Goal: Book appointment/travel/reservation

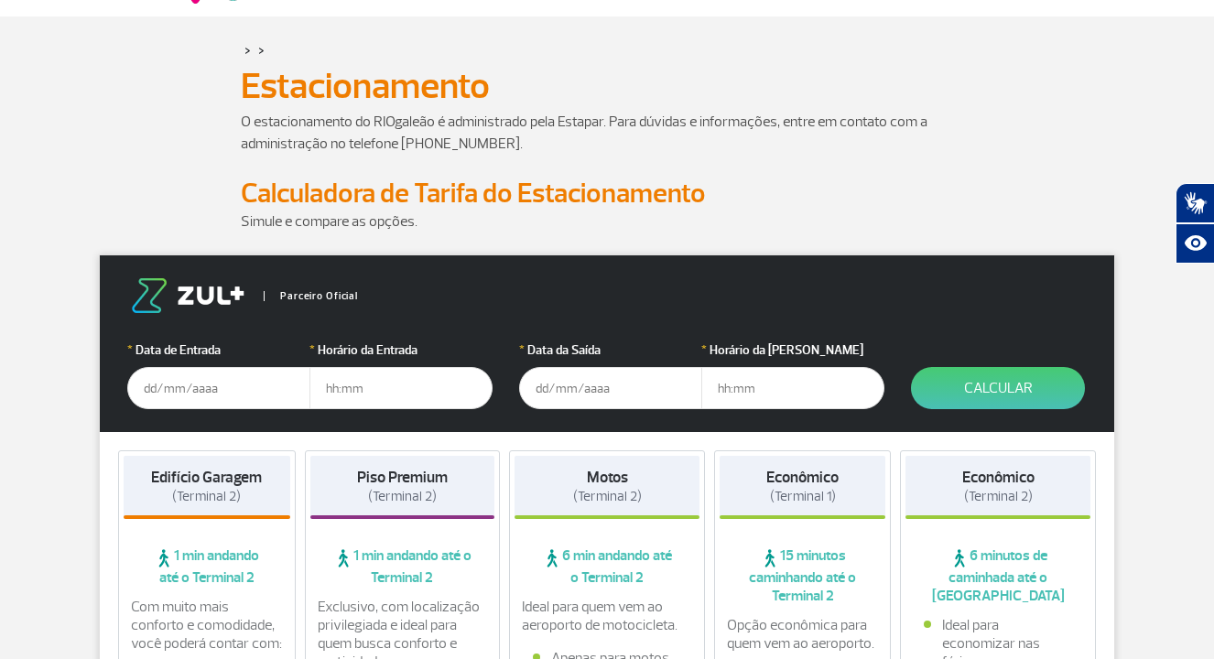
scroll to position [96, 0]
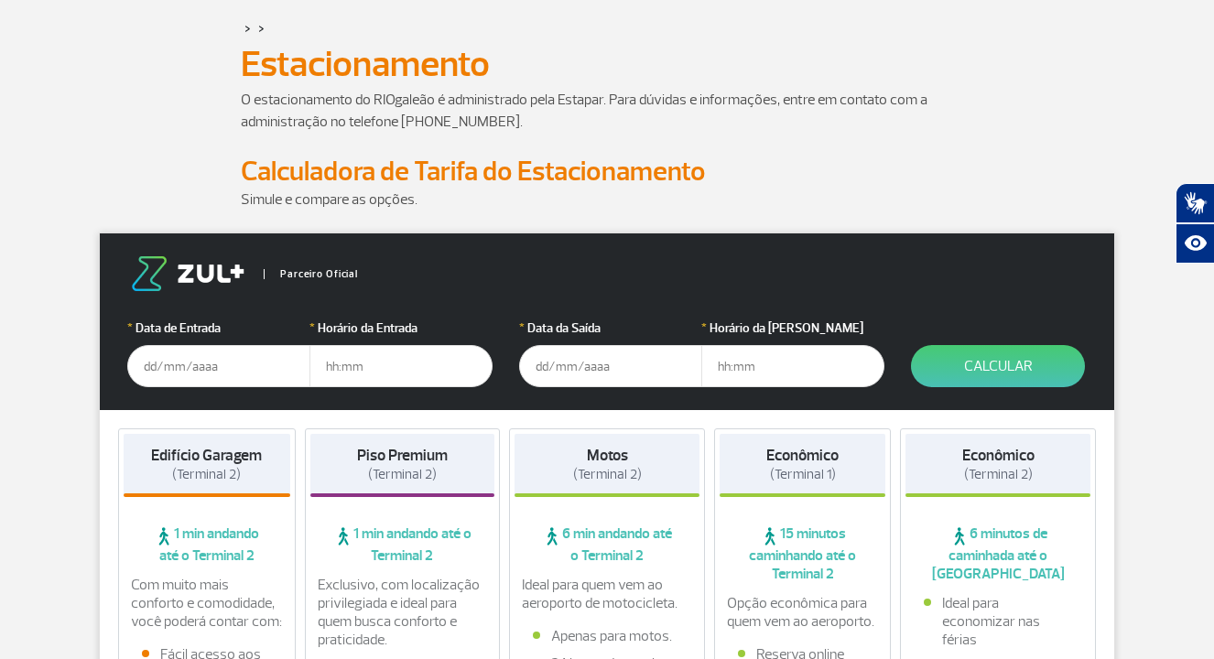
click at [220, 369] on input "text" at bounding box center [218, 366] width 183 height 42
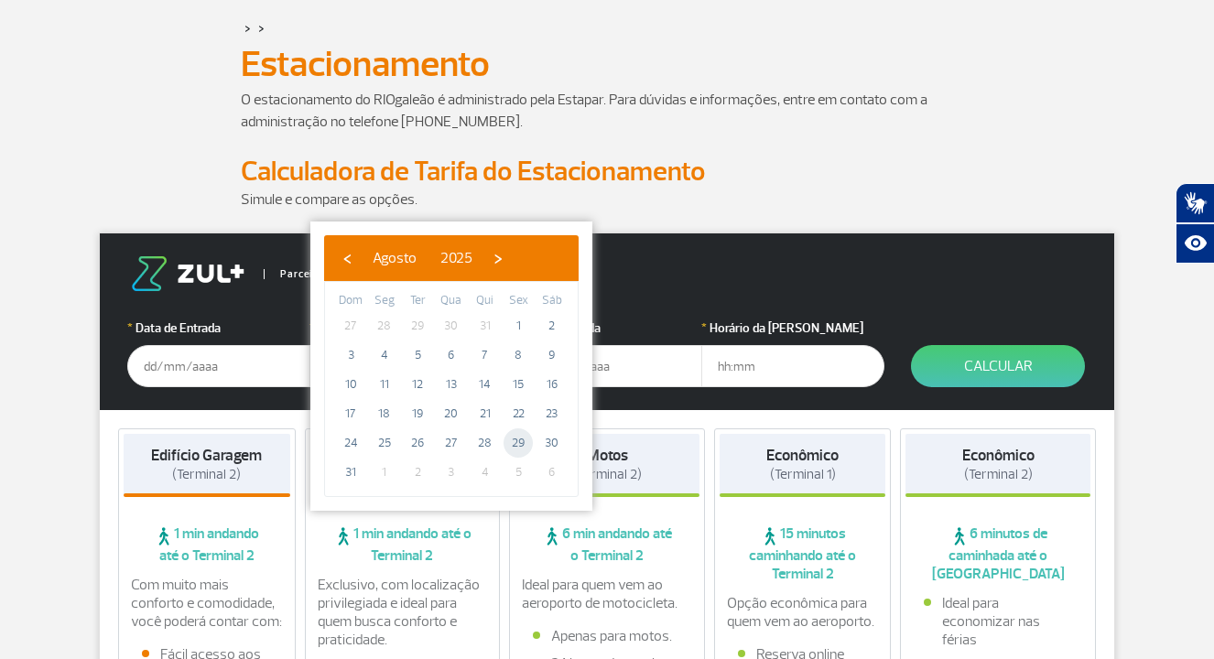
click at [520, 446] on span "29" at bounding box center [517, 442] width 29 height 29
type input "[DATE]"
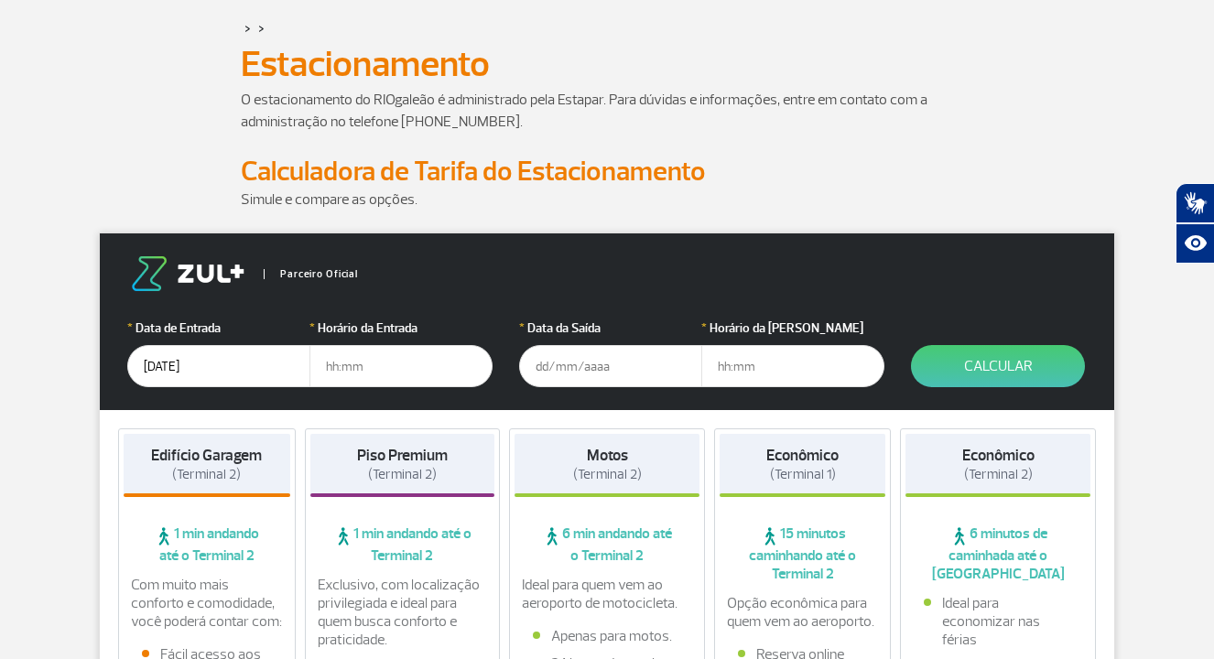
click at [396, 373] on input "text" at bounding box center [400, 366] width 183 height 42
click at [352, 370] on input "text" at bounding box center [400, 366] width 183 height 42
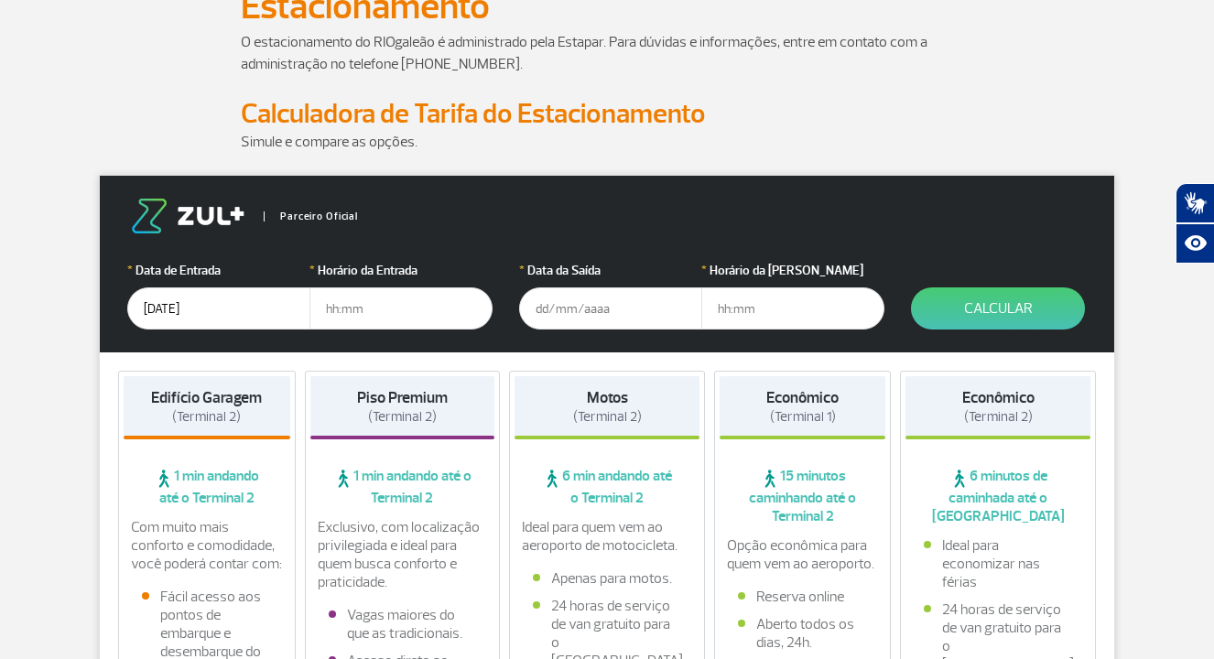
scroll to position [178, 0]
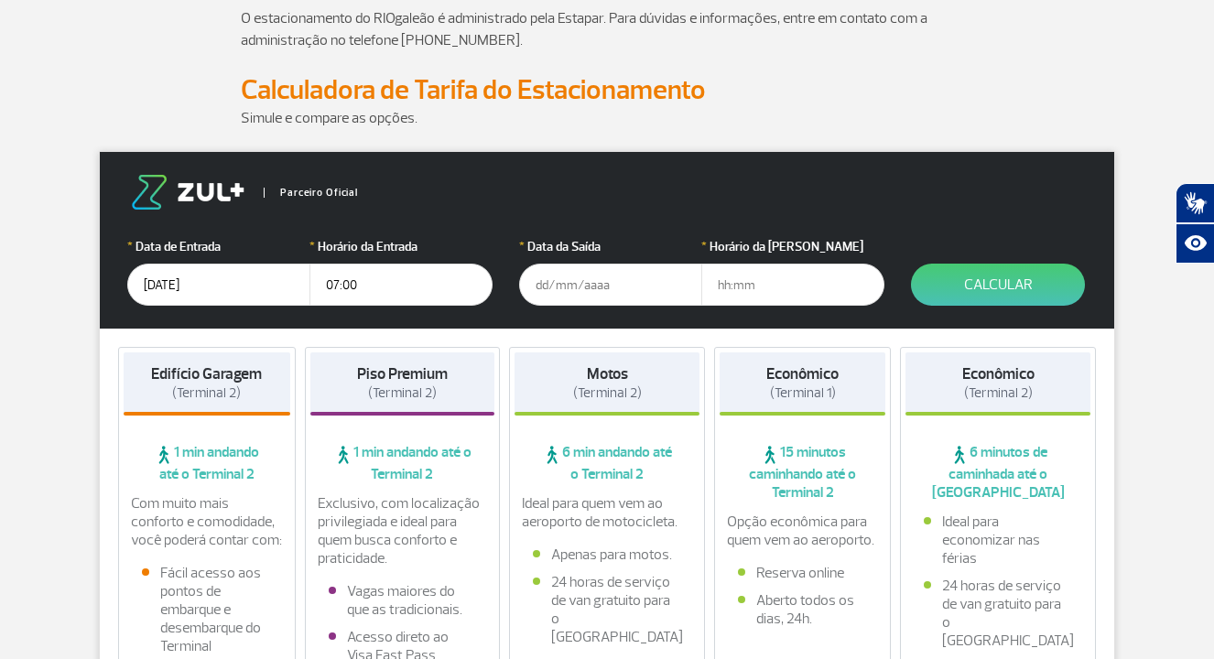
type input "07:00"
click at [577, 287] on input "text" at bounding box center [610, 285] width 183 height 42
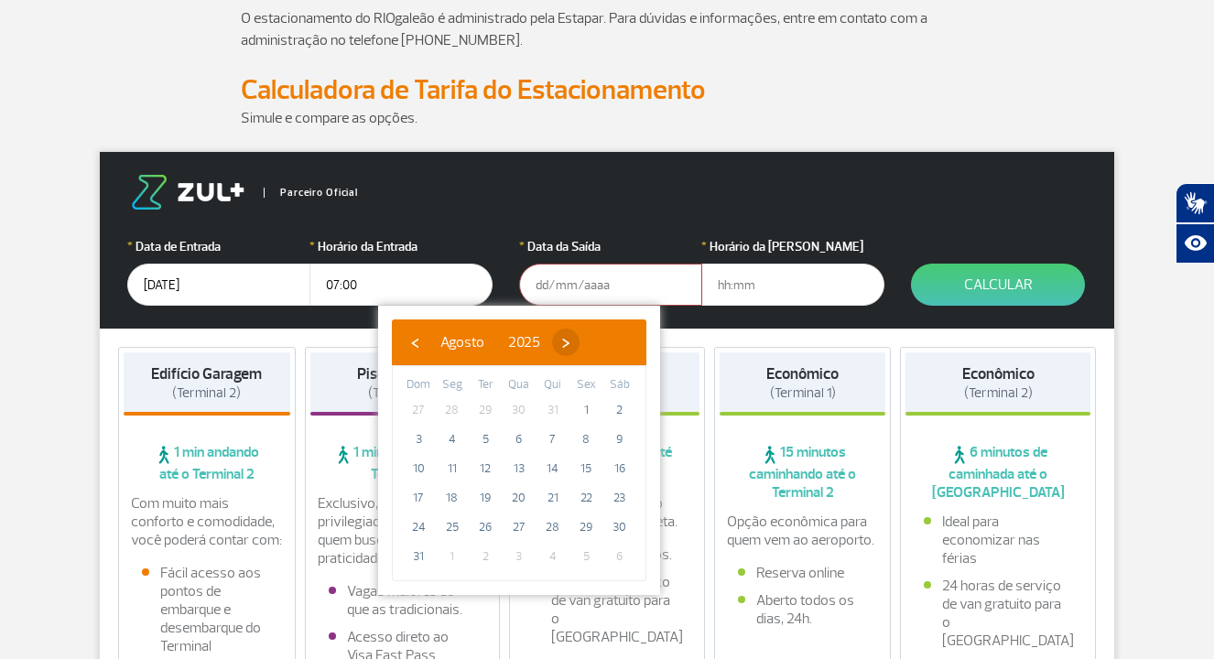
click at [579, 341] on span "›" at bounding box center [565, 342] width 27 height 27
click at [421, 439] on span "7" at bounding box center [418, 439] width 29 height 29
type input "[DATE]"
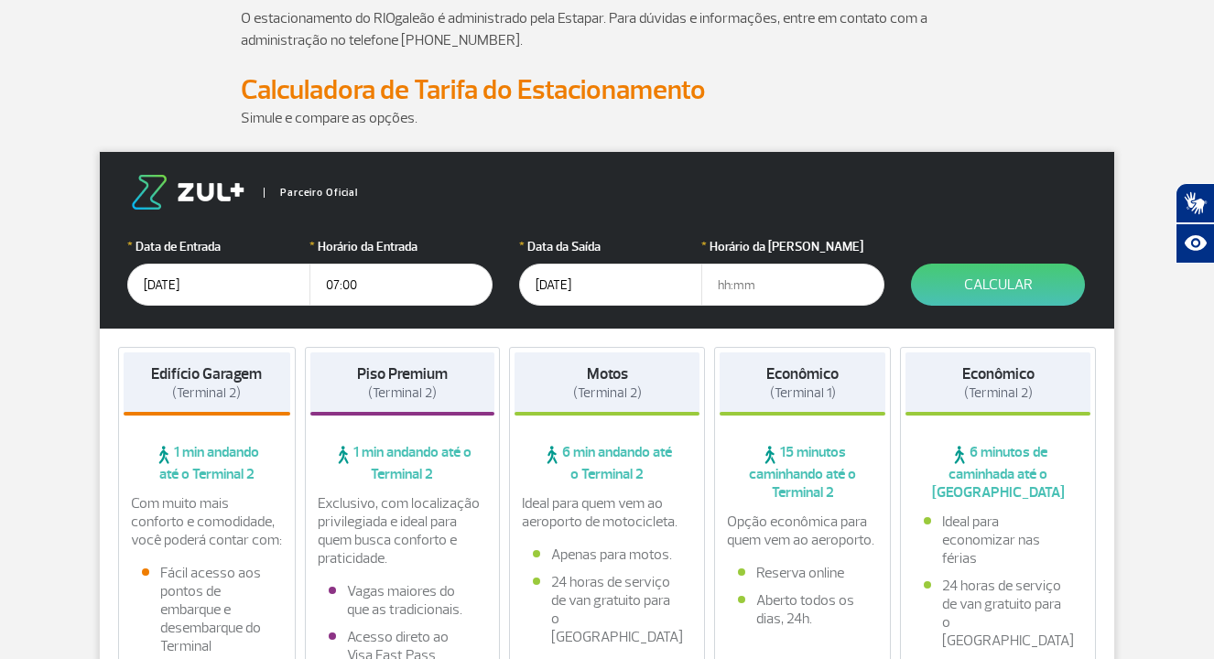
click at [781, 288] on input "text" at bounding box center [792, 285] width 183 height 42
type input "13:00"
click at [1008, 288] on button "Calcular" at bounding box center [998, 285] width 174 height 42
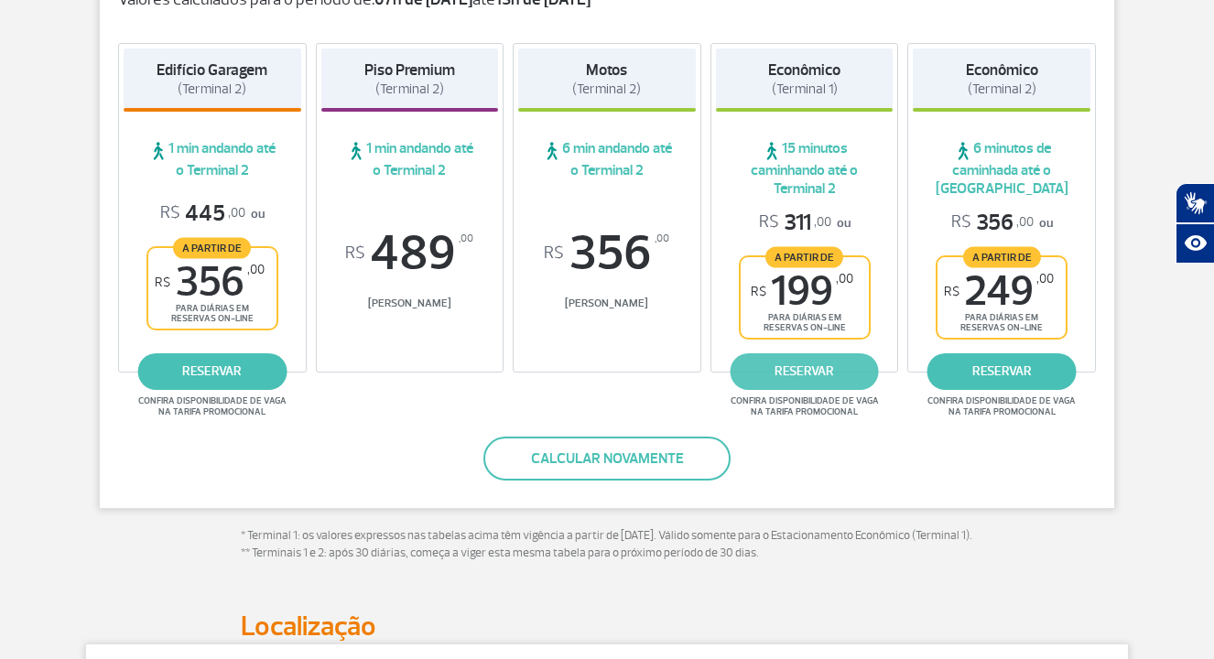
scroll to position [346, 0]
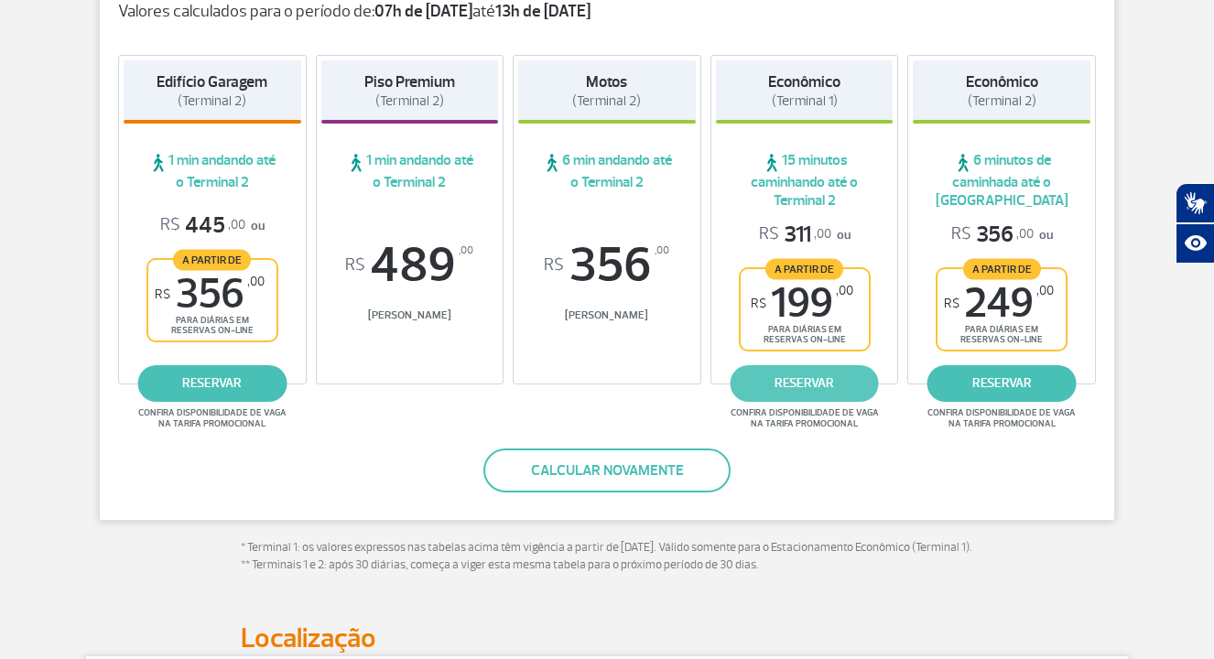
click at [806, 373] on link "reservar" at bounding box center [804, 383] width 149 height 37
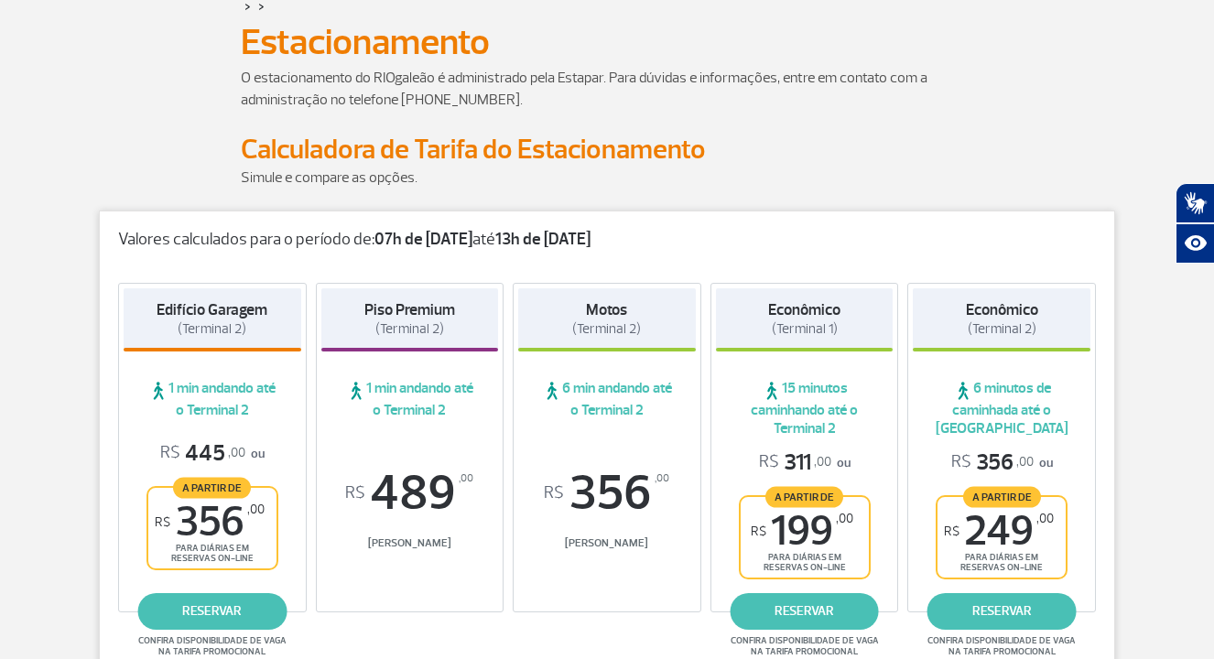
scroll to position [0, 0]
